Goal: Task Accomplishment & Management: Manage account settings

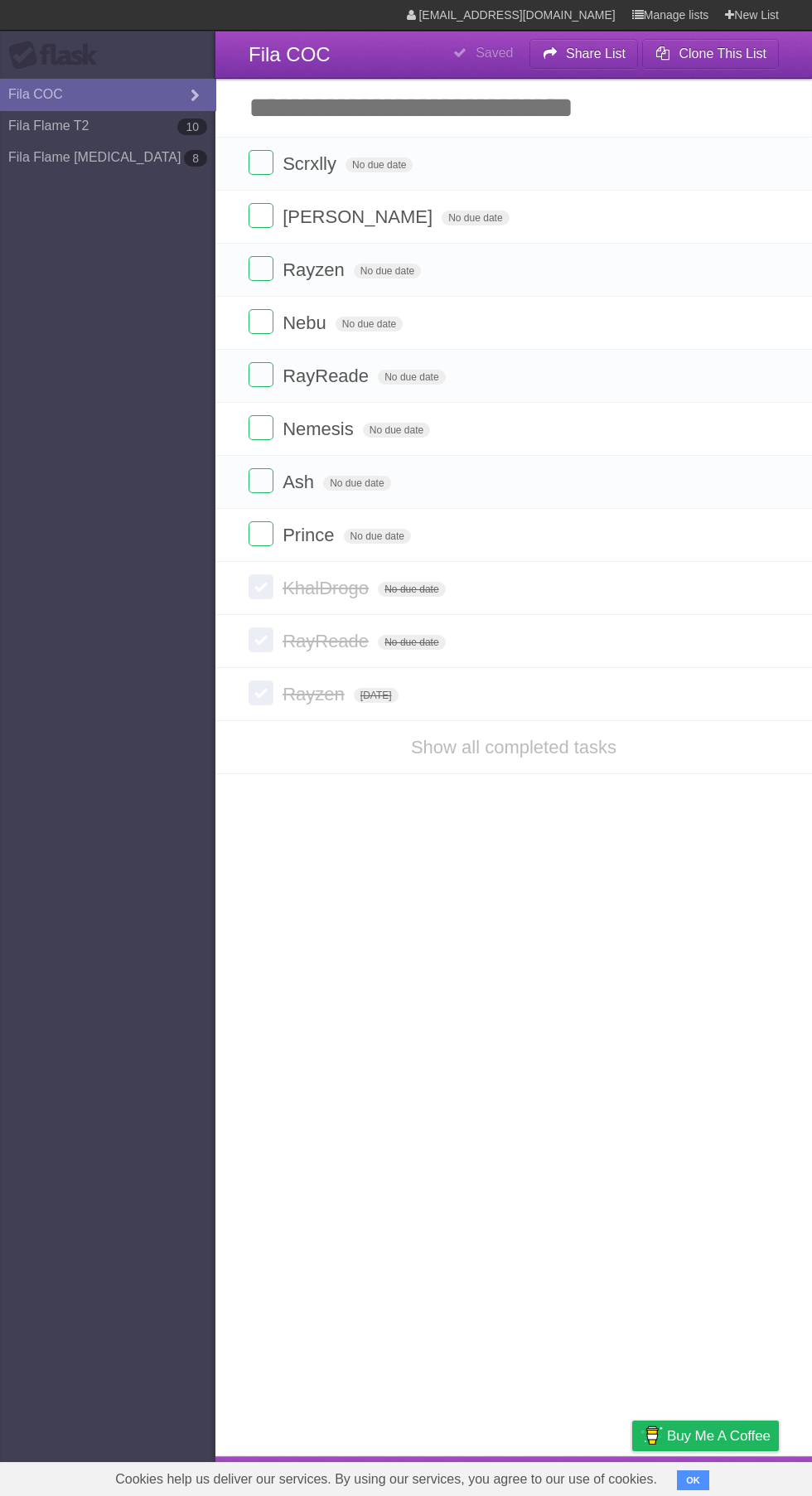
click at [293, 268] on span "Rayzen" at bounding box center [315, 270] width 67 height 21
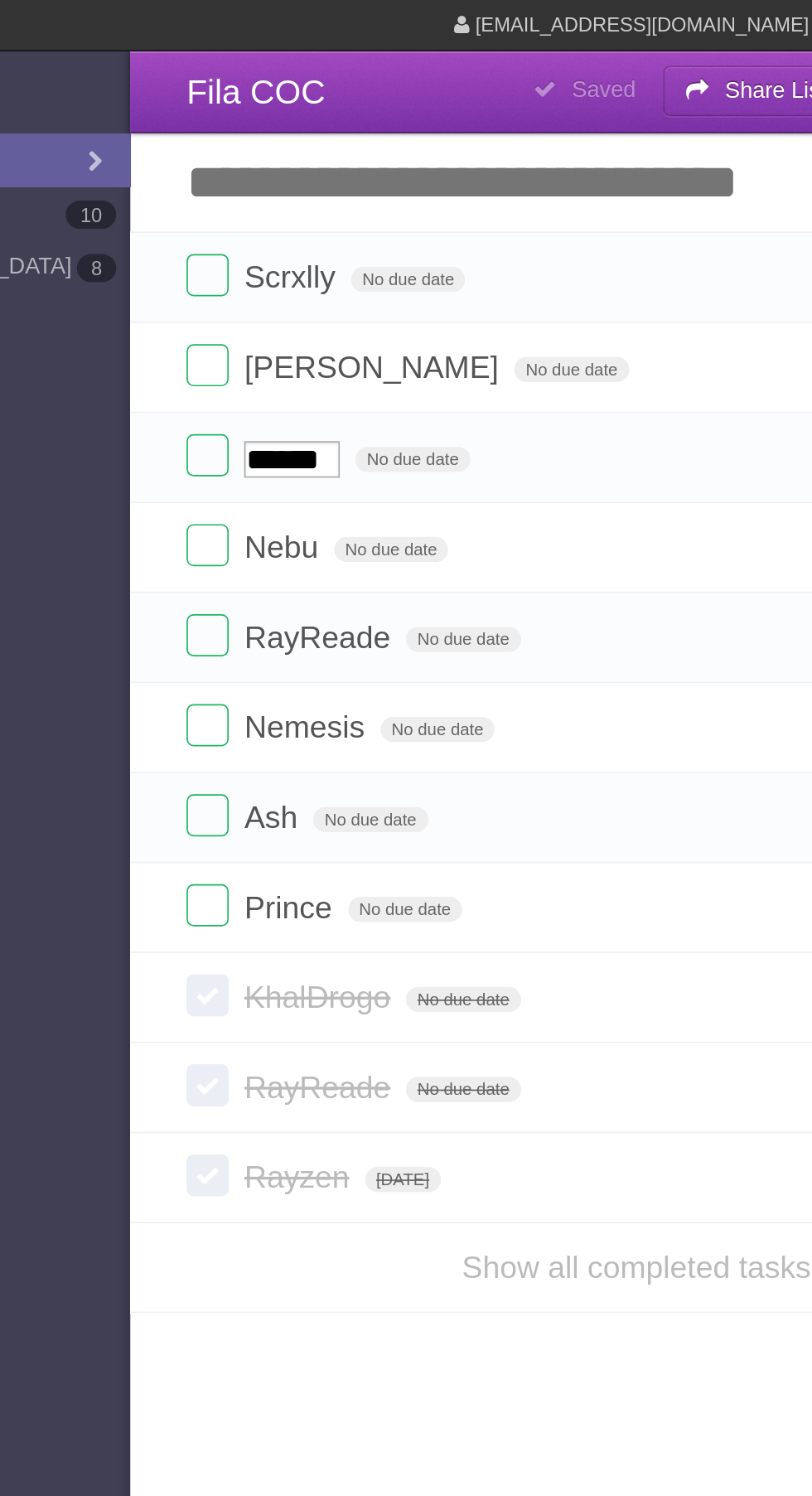
click at [265, 269] on label at bounding box center [261, 268] width 24 height 24
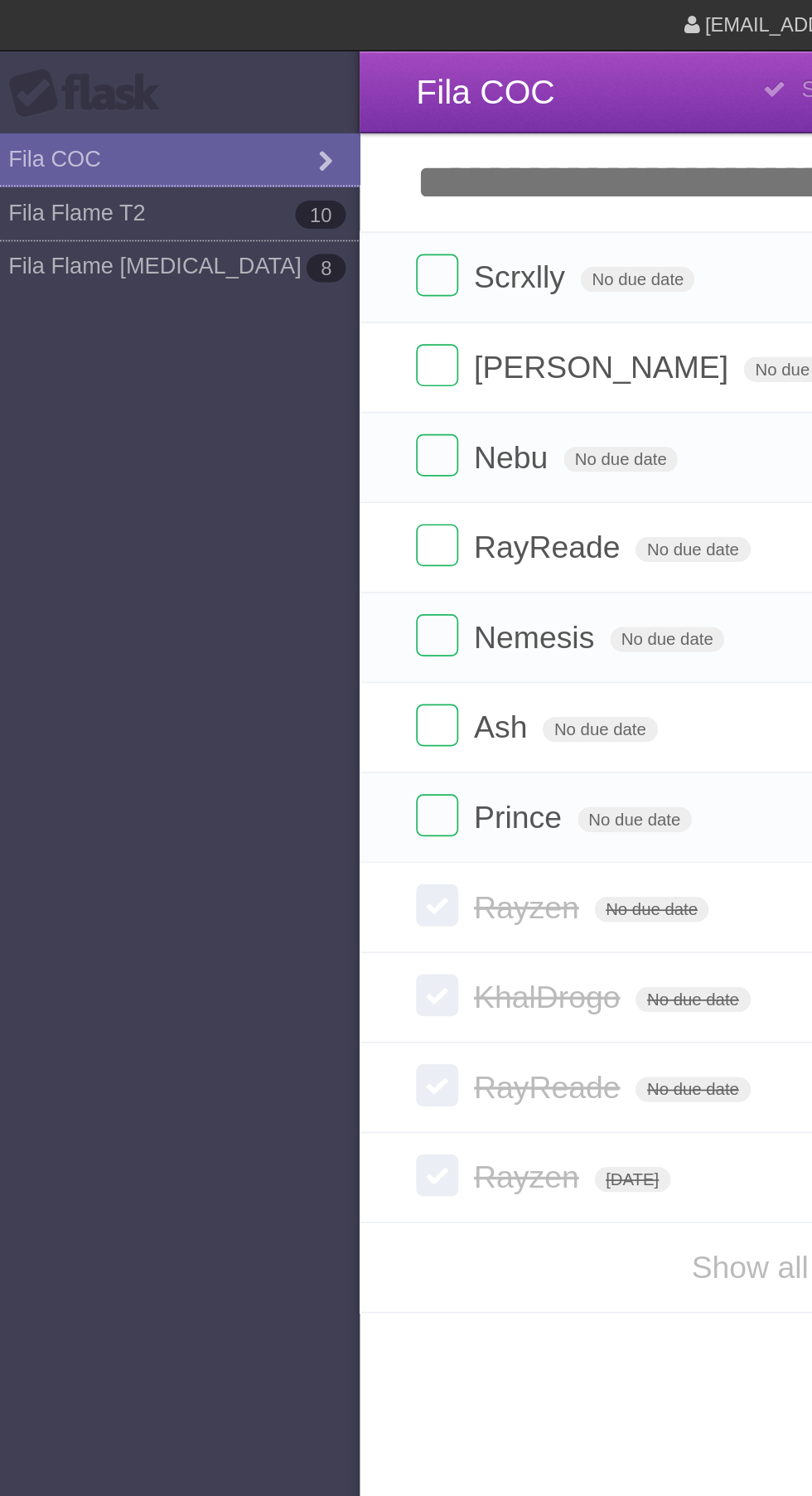
click at [156, 121] on link "Fila Flame T2 10" at bounding box center [108, 126] width 216 height 31
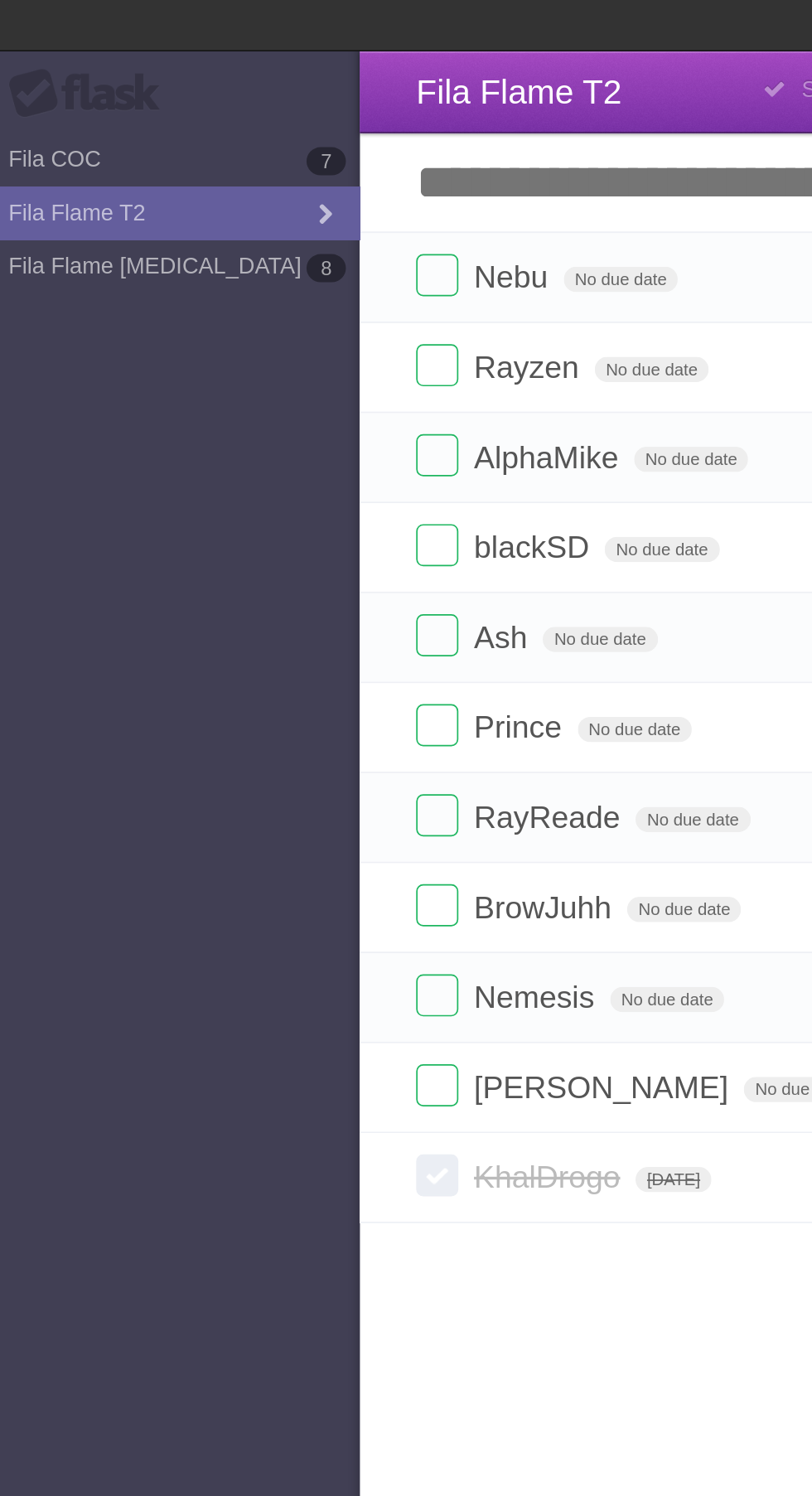
type span "[DATE]"
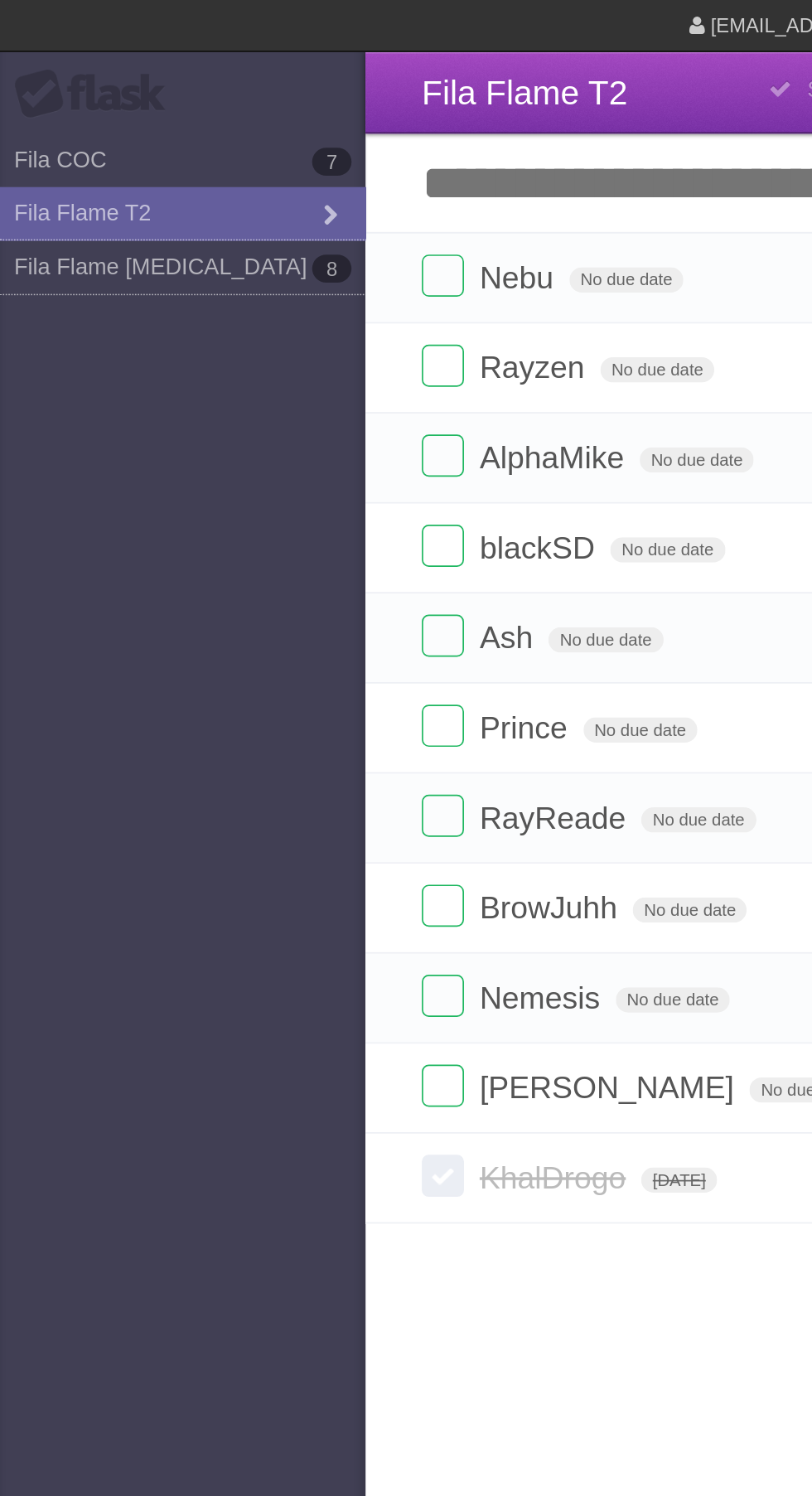
click at [169, 160] on link "Fila Flame [MEDICAL_DATA] 8" at bounding box center [108, 157] width 216 height 31
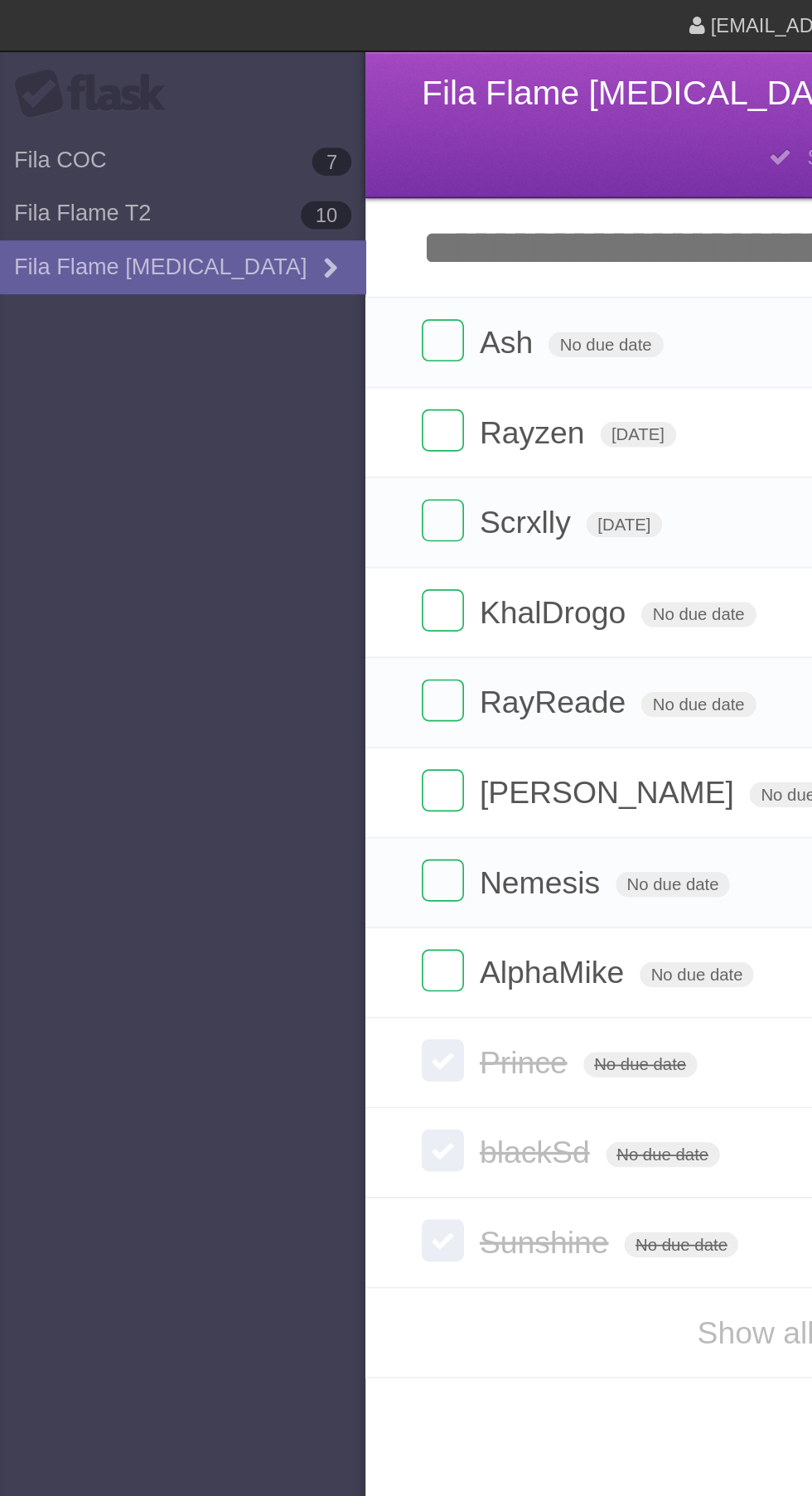
type span "[DATE]"
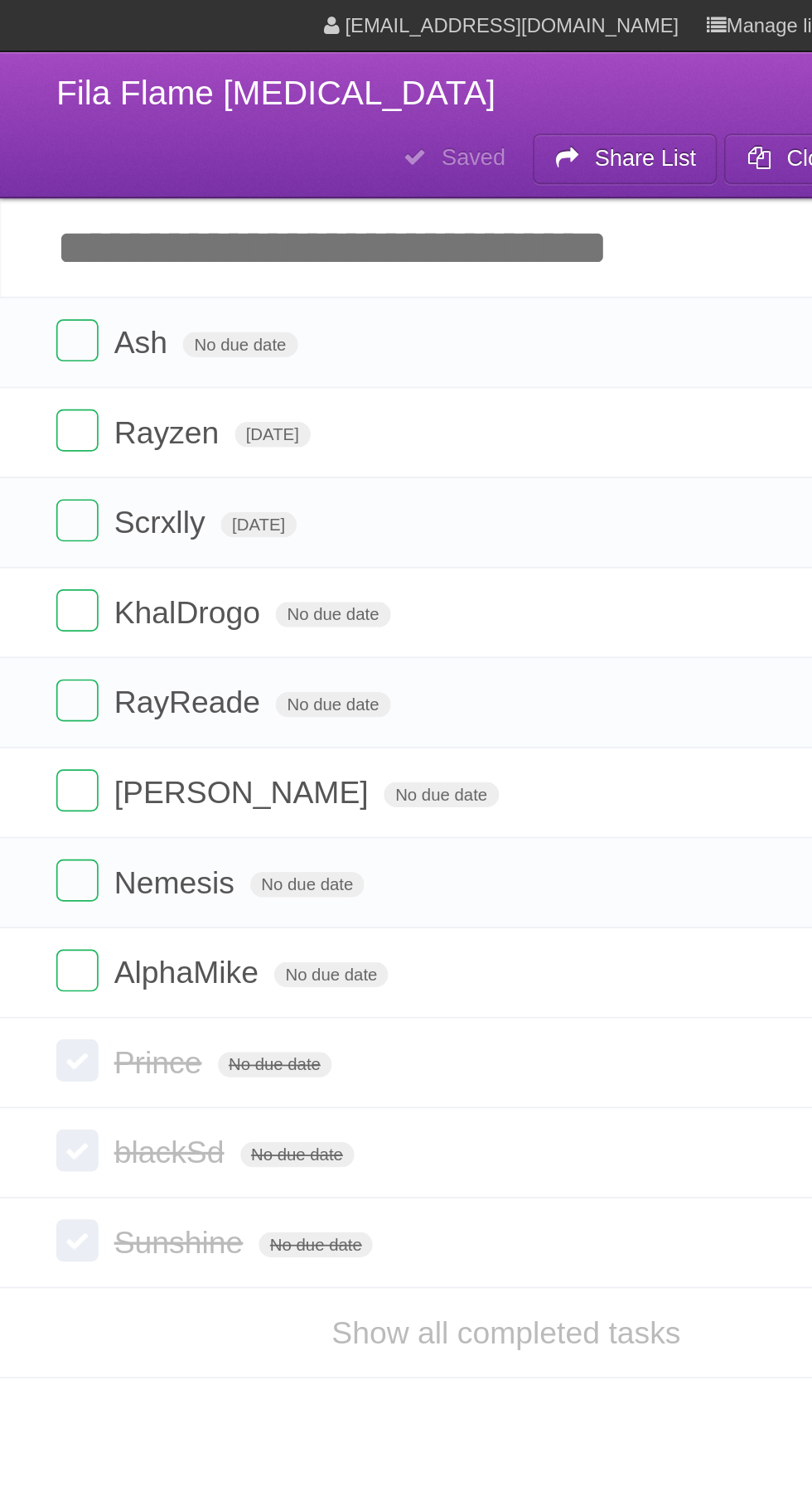
click at [258, 612] on label at bounding box center [261, 624] width 24 height 24
click at [260, 665] on label at bounding box center [261, 677] width 24 height 24
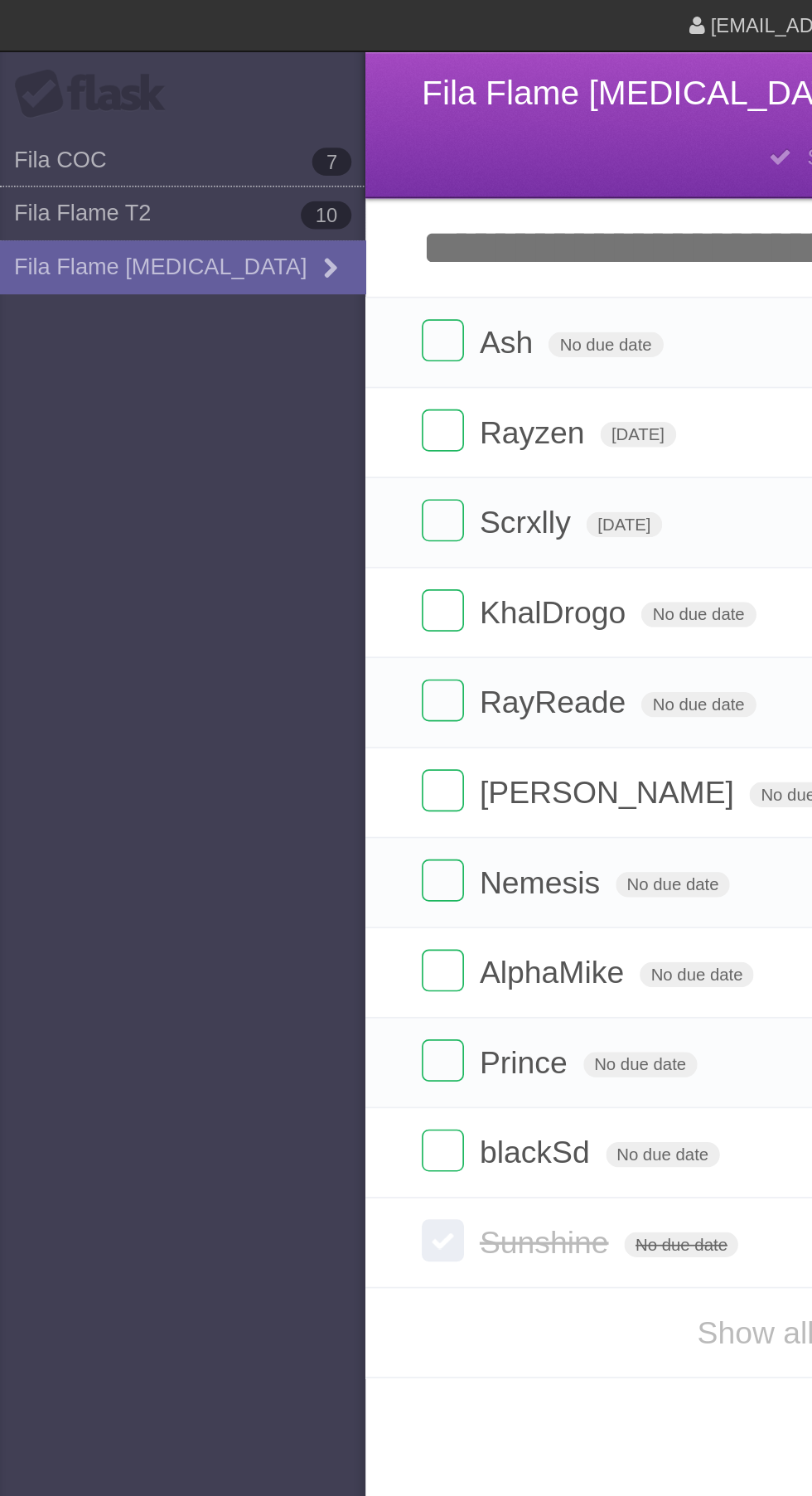
click at [64, 133] on link "Fila Flame T2 10" at bounding box center [108, 126] width 216 height 31
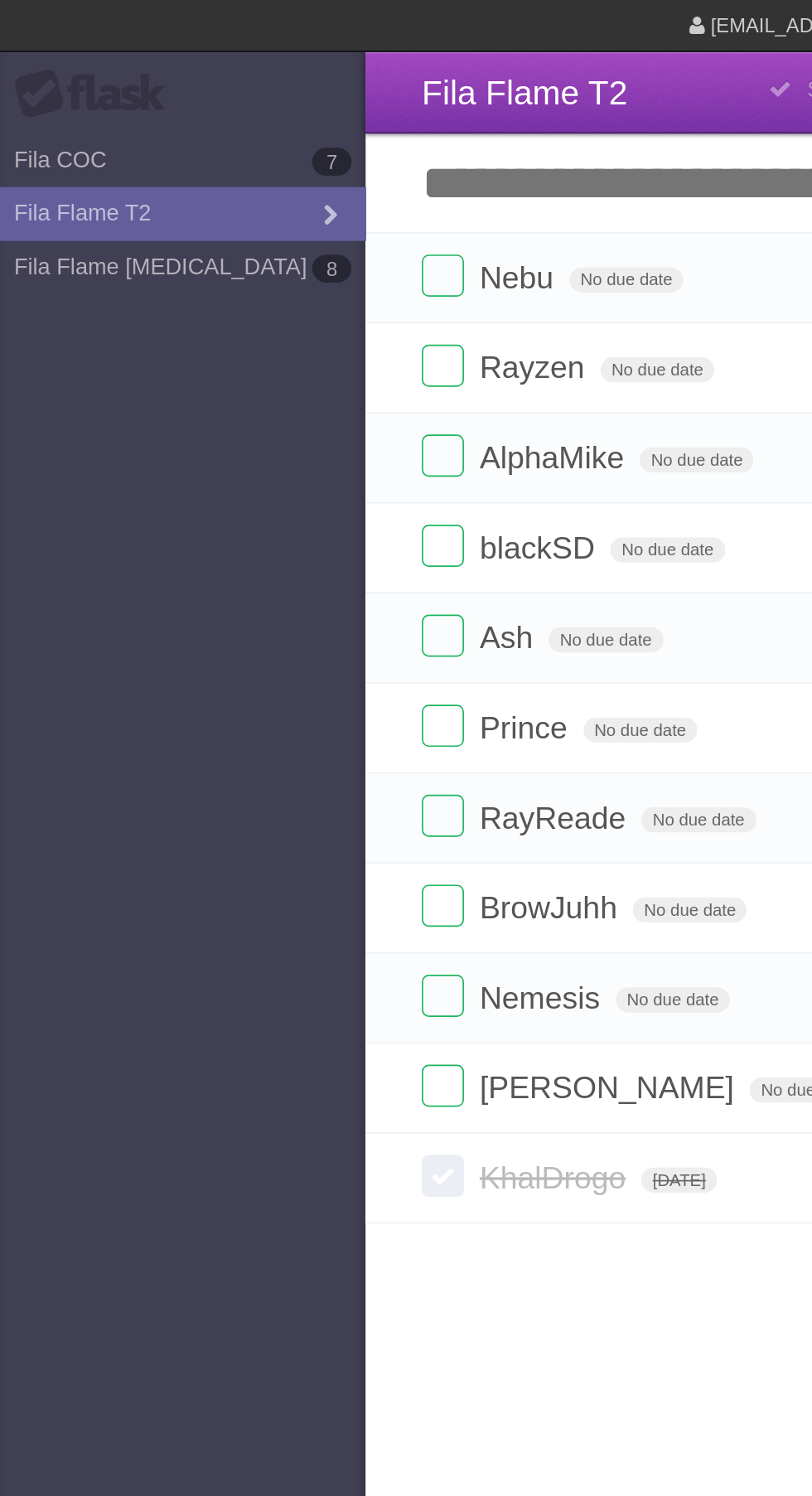
type span "[DATE]"
click at [268, 698] on label at bounding box center [261, 692] width 24 height 24
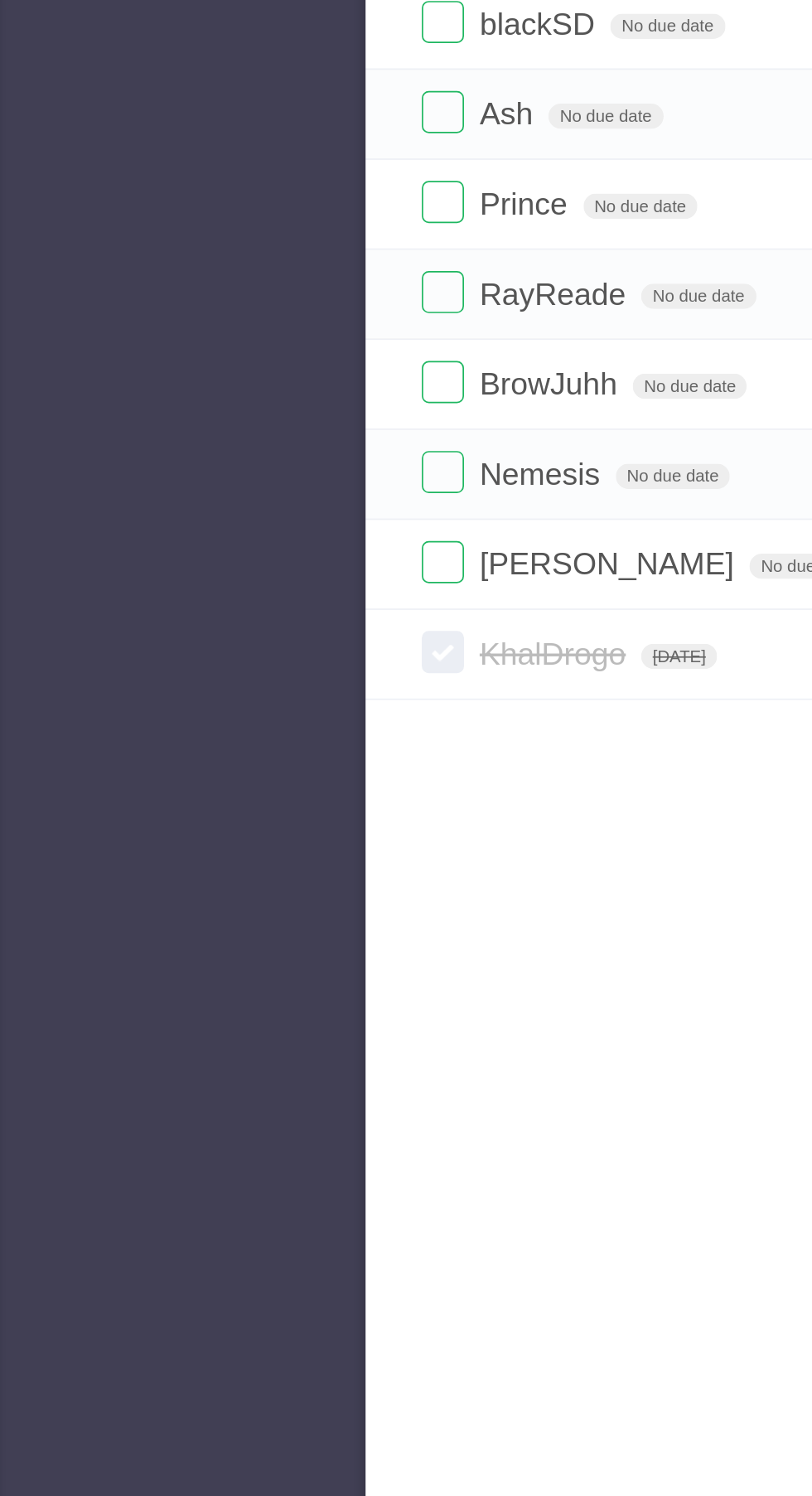
click at [267, 668] on li "[PERSON_NAME] No due date White Red Blue Green Purple Orange" at bounding box center [514, 641] width 597 height 54
click at [267, 696] on label at bounding box center [261, 692] width 24 height 24
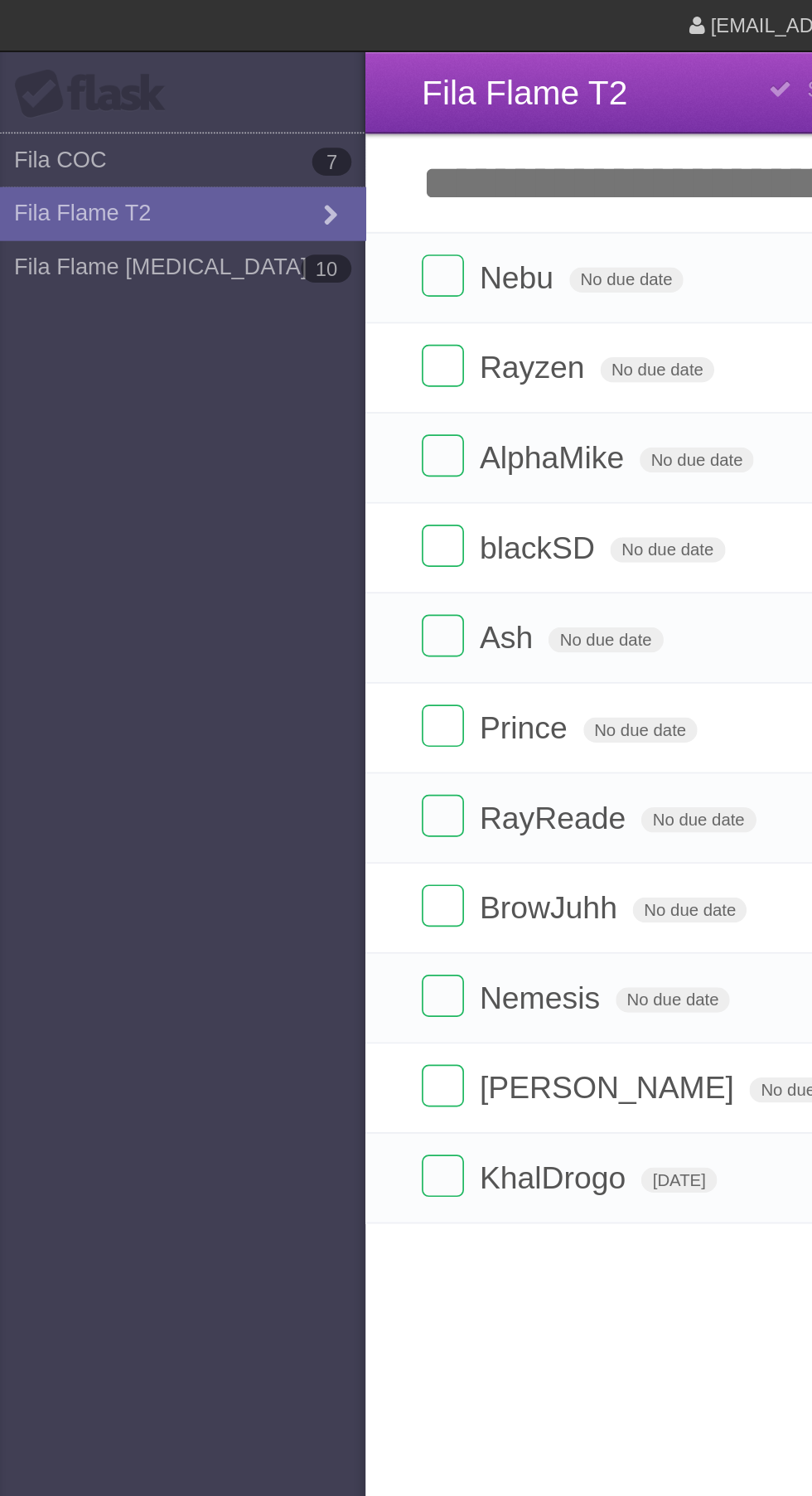
click at [69, 89] on link "Fila COC 7" at bounding box center [108, 94] width 216 height 31
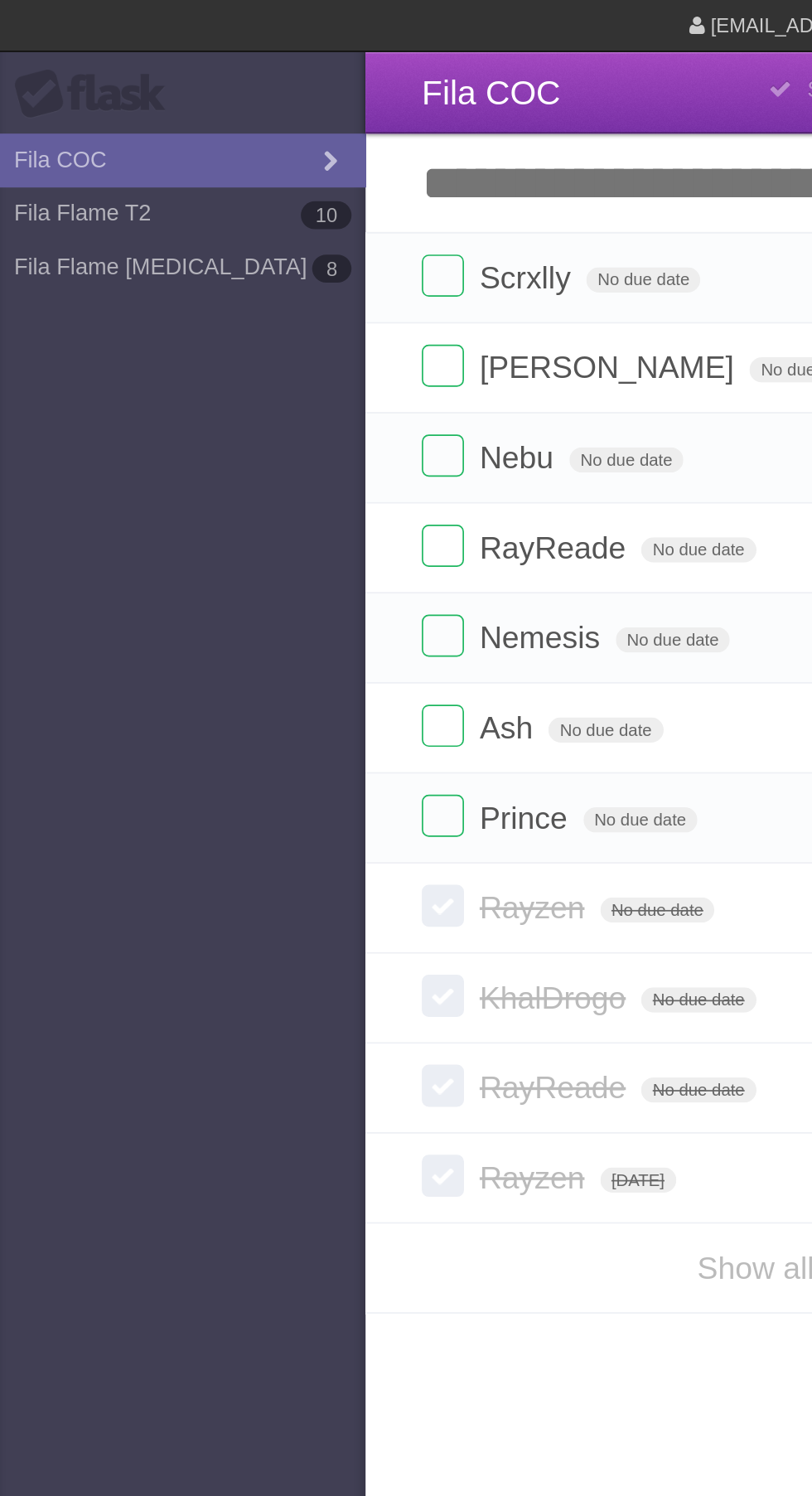
type span "[DATE]"
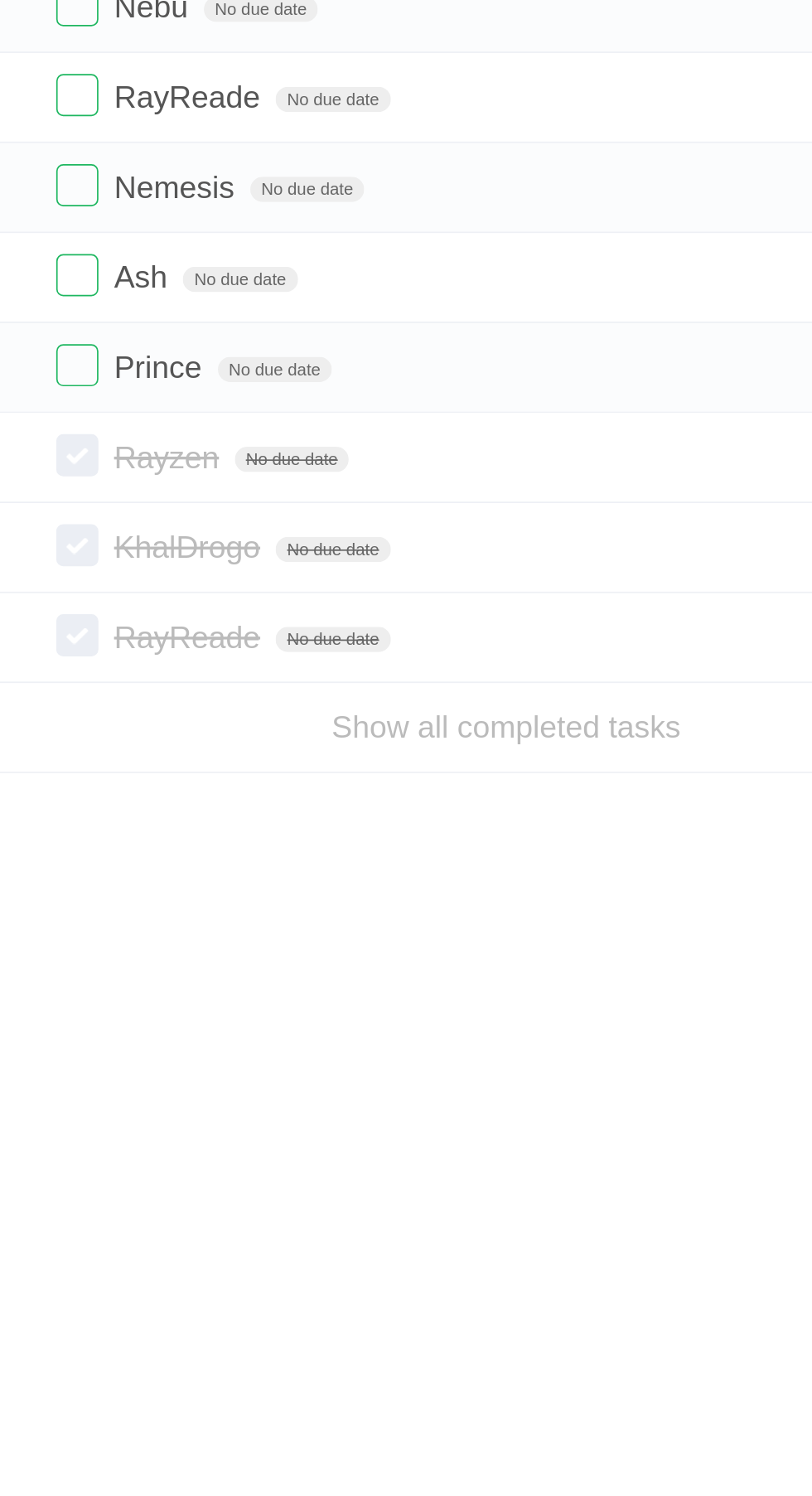
click at [261, 584] on label at bounding box center [261, 586] width 24 height 24
click at [262, 636] on label at bounding box center [261, 639] width 24 height 24
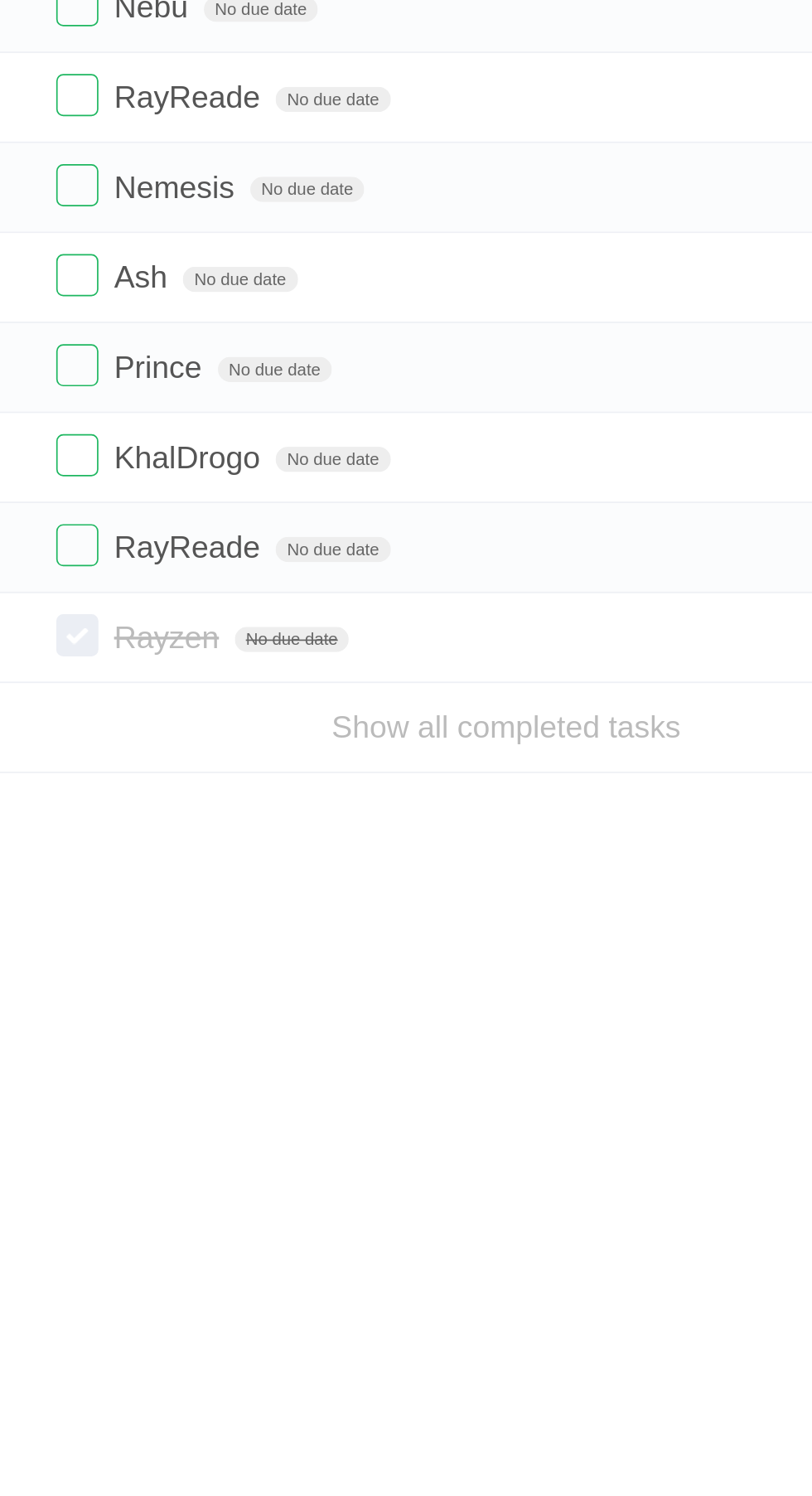
click at [262, 636] on label at bounding box center [261, 639] width 24 height 24
click at [563, 690] on link "Show all completed tasks" at bounding box center [514, 694] width 206 height 21
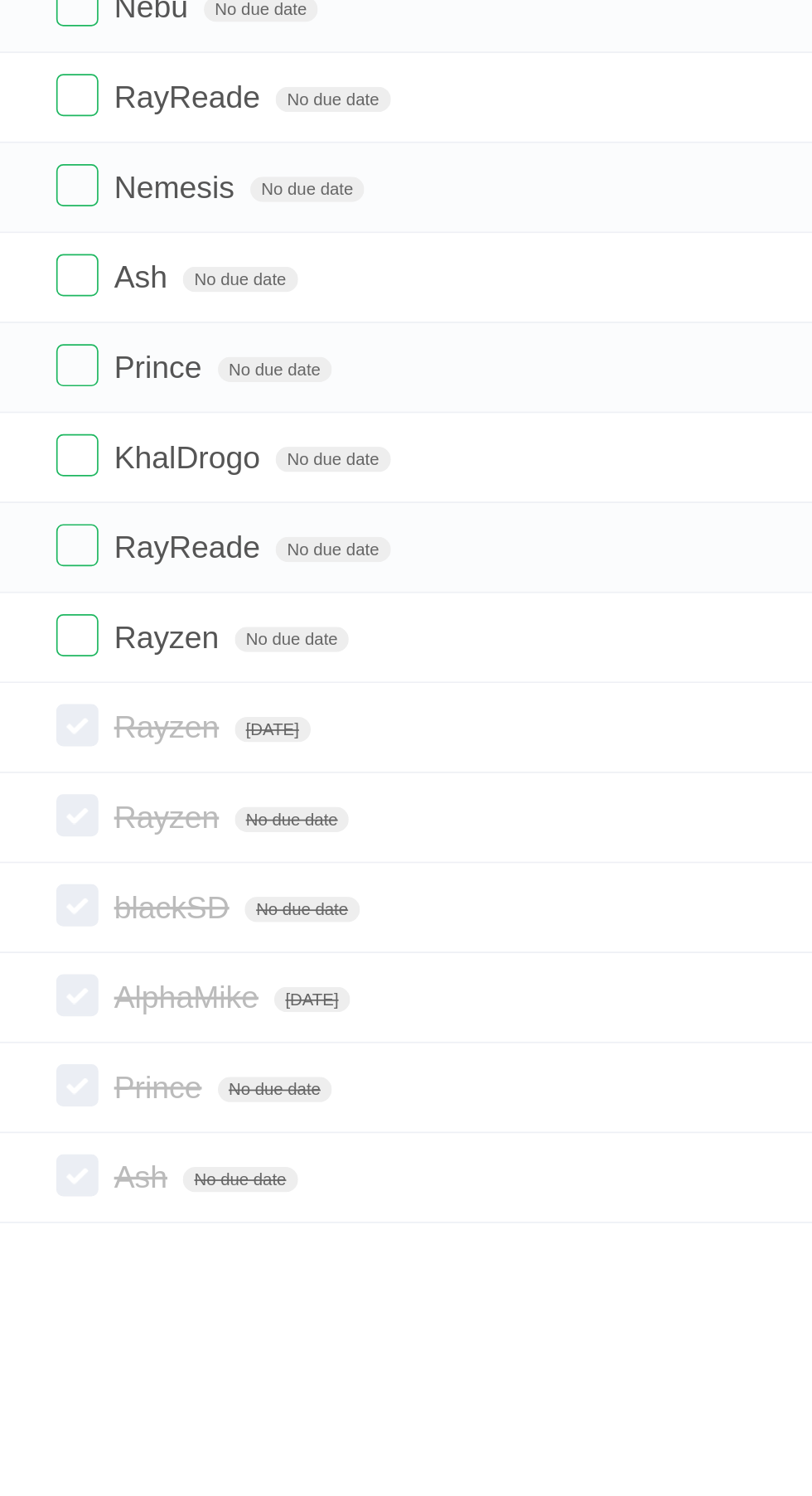
click at [266, 801] on label at bounding box center [261, 799] width 24 height 24
click at [266, 799] on label at bounding box center [261, 799] width 24 height 24
click at [265, 800] on label at bounding box center [261, 799] width 24 height 24
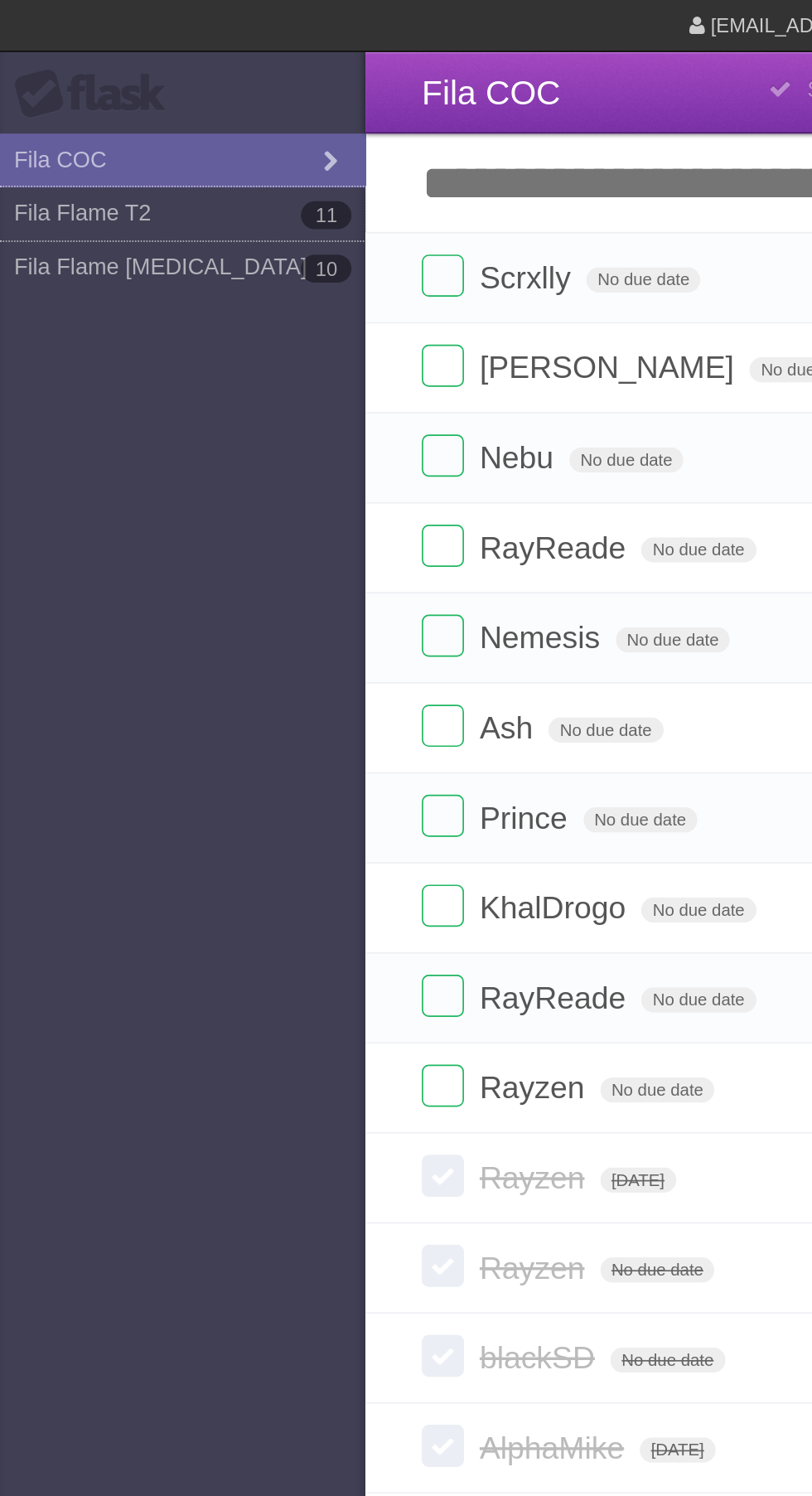
click at [67, 125] on link "Fila Flame T2 11" at bounding box center [108, 126] width 216 height 31
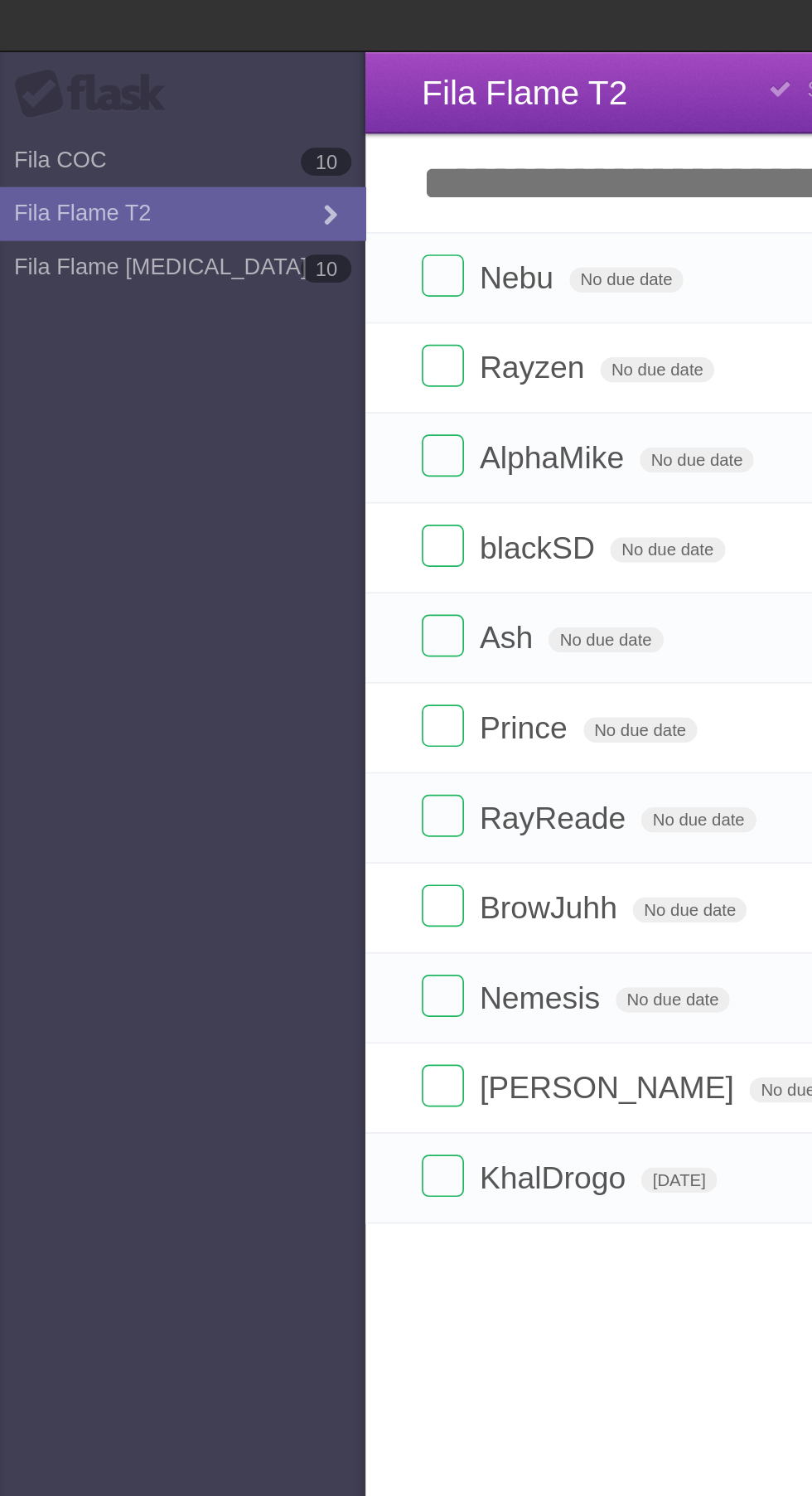
type span "[DATE]"
